Goal: Information Seeking & Learning: Compare options

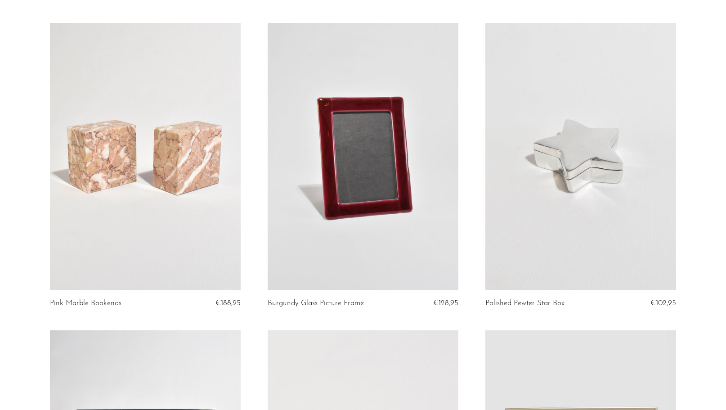
scroll to position [2524, 0]
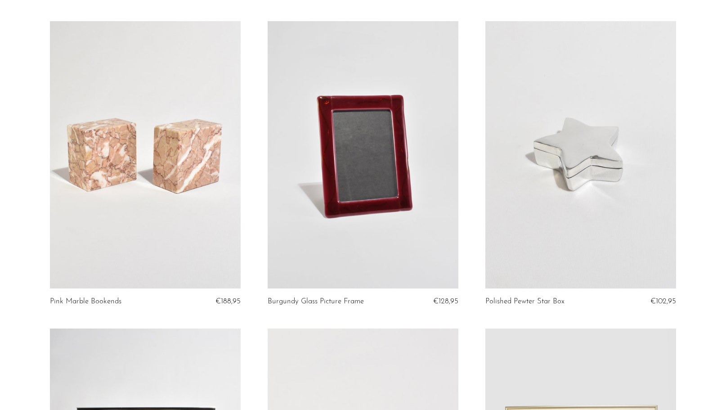
click at [608, 238] on link at bounding box center [580, 154] width 191 height 267
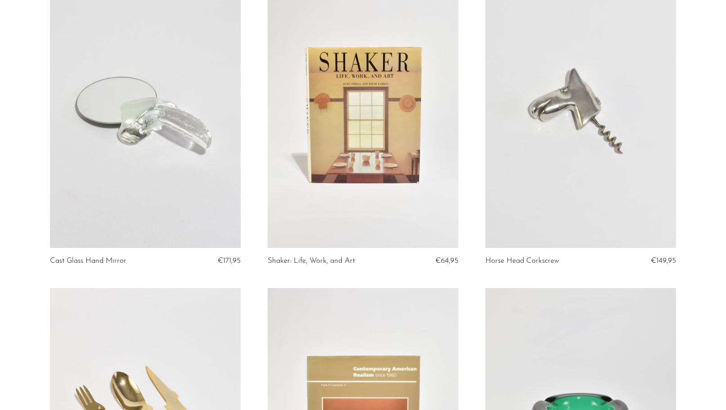
scroll to position [1615, 0]
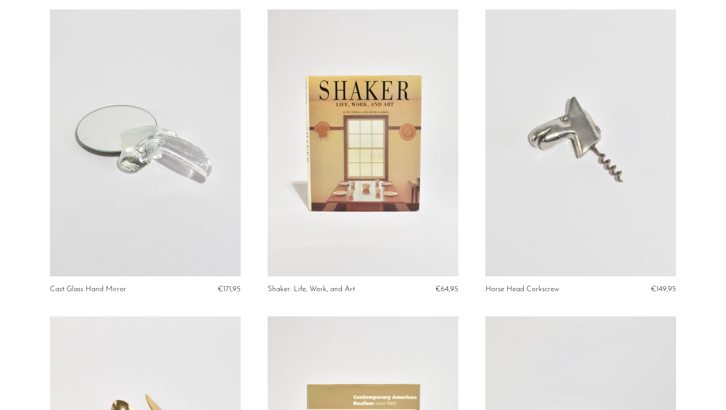
click at [174, 174] on link at bounding box center [145, 142] width 191 height 267
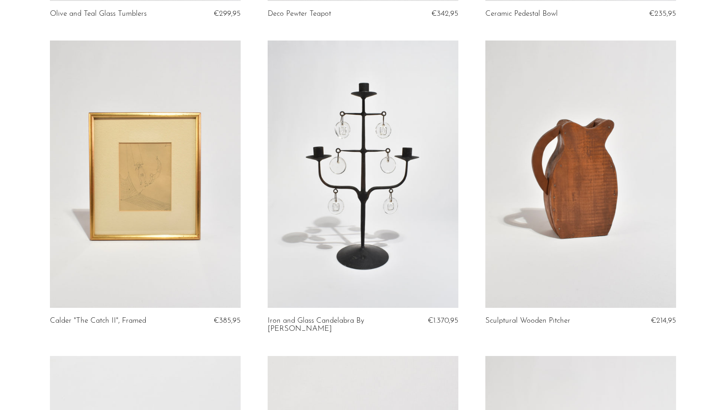
scroll to position [0, 0]
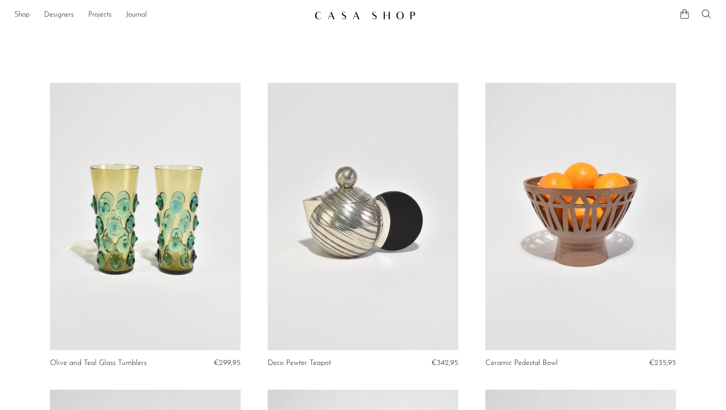
click at [382, 192] on link at bounding box center [363, 216] width 191 height 267
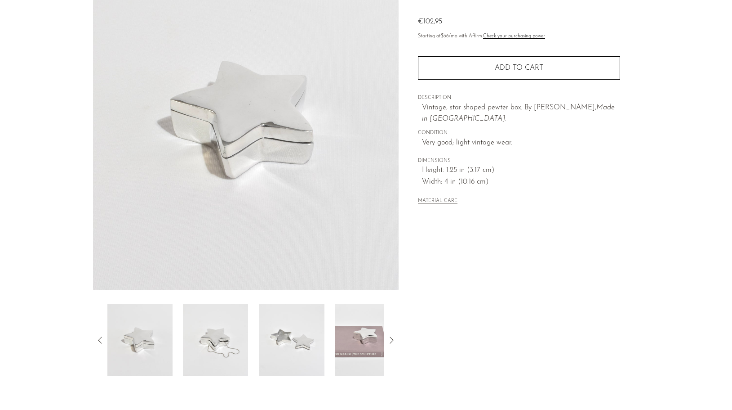
scroll to position [90, 0]
click at [355, 350] on img at bounding box center [367, 339] width 65 height 72
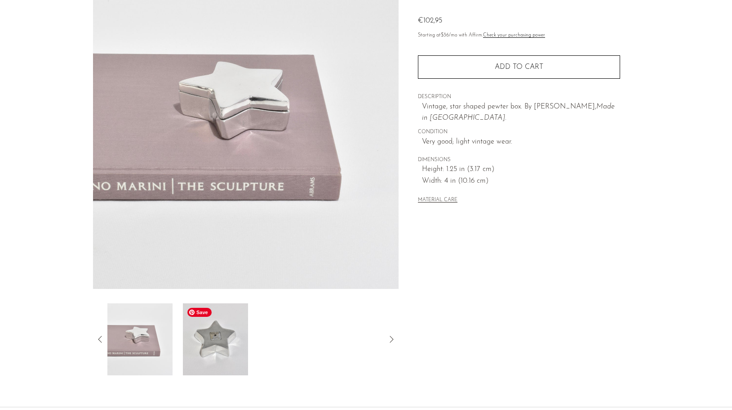
click at [218, 344] on img at bounding box center [215, 339] width 65 height 72
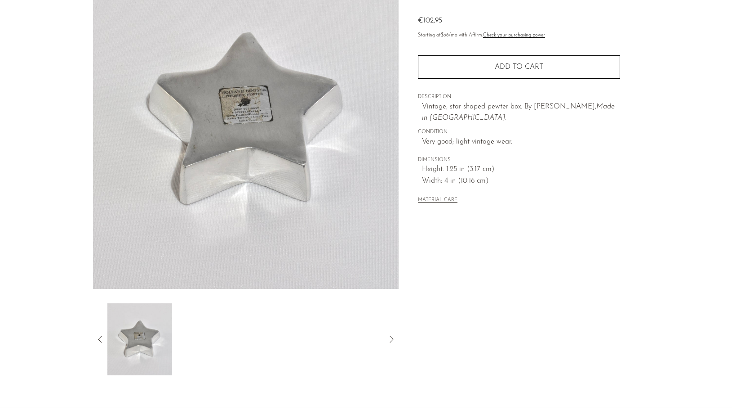
click at [97, 339] on icon at bounding box center [100, 339] width 11 height 11
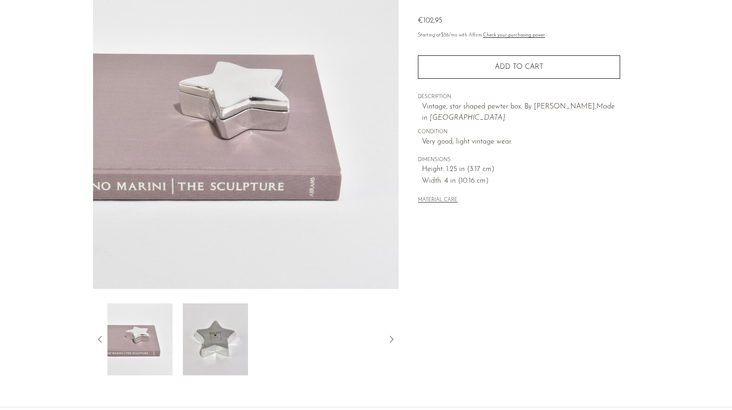
click at [97, 339] on icon at bounding box center [100, 339] width 11 height 11
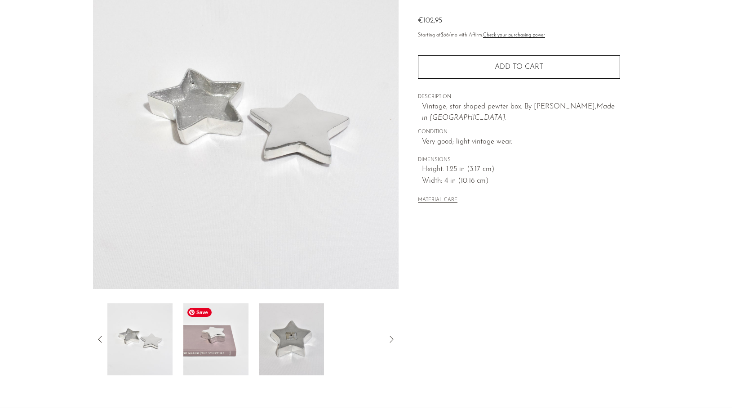
click at [210, 344] on img at bounding box center [215, 339] width 65 height 72
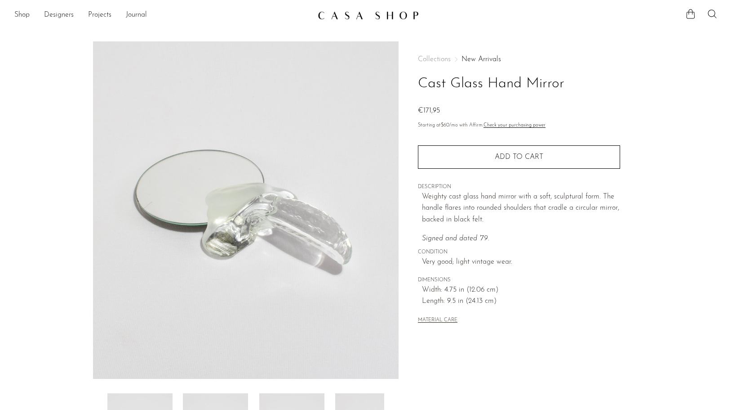
click at [683, 126] on section "Cast Glass Hand Mirror €171,95" at bounding box center [366, 253] width 732 height 424
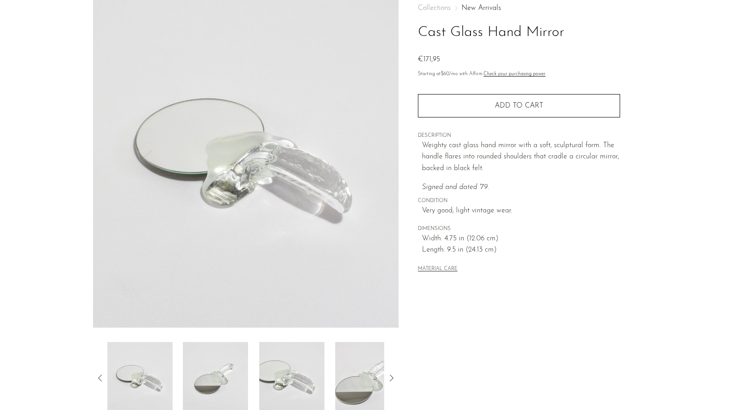
scroll to position [54, 0]
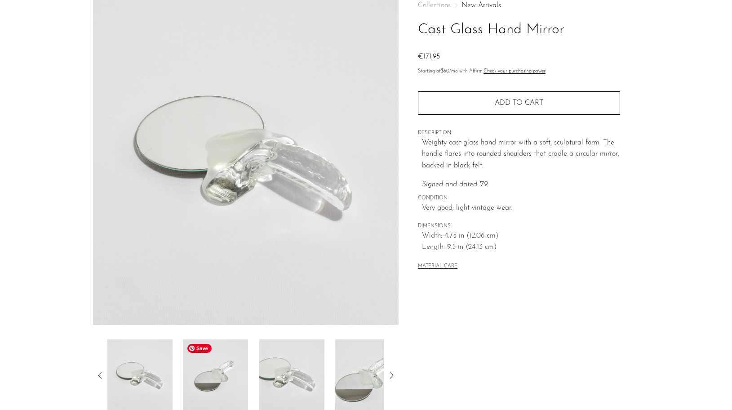
click at [236, 370] on img at bounding box center [215, 375] width 65 height 72
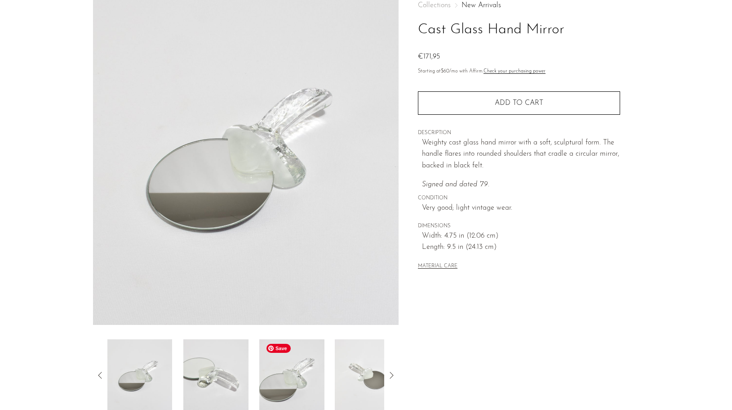
click at [280, 375] on img at bounding box center [291, 375] width 65 height 72
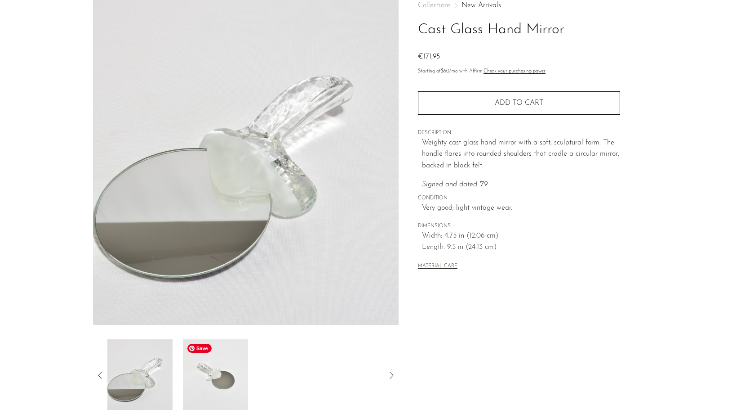
click at [207, 388] on img at bounding box center [215, 375] width 65 height 72
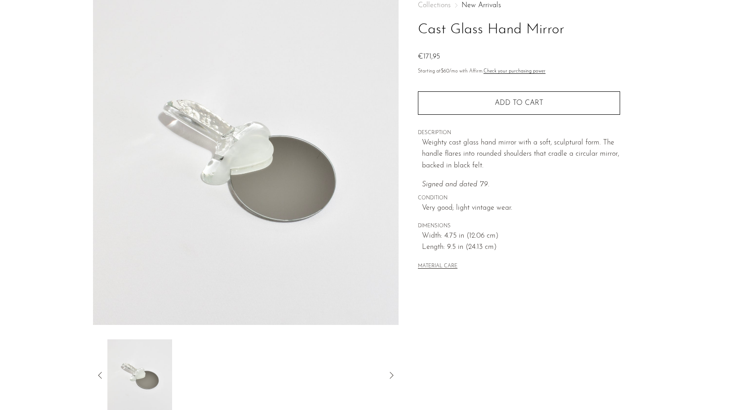
click at [392, 375] on icon at bounding box center [391, 375] width 11 height 11
click at [143, 380] on img at bounding box center [139, 375] width 65 height 72
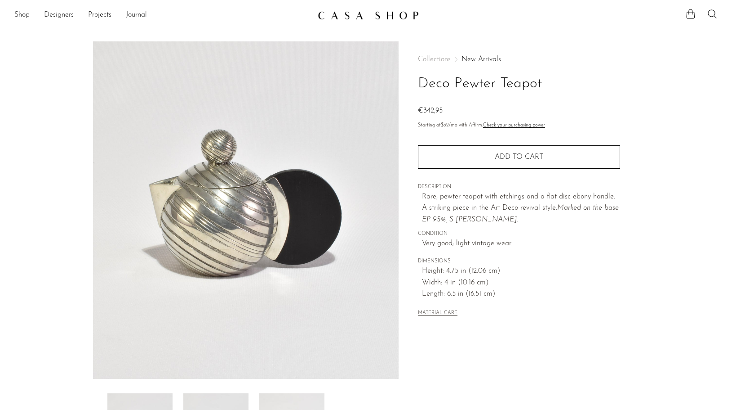
click at [704, 162] on section "Deco Pewter Teapot €342,95" at bounding box center [366, 253] width 732 height 424
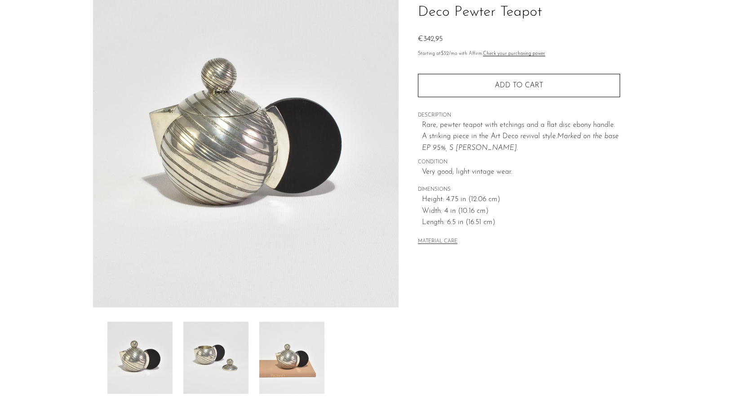
scroll to position [72, 0]
click at [289, 367] on img at bounding box center [291, 357] width 65 height 72
